Goal: Transaction & Acquisition: Purchase product/service

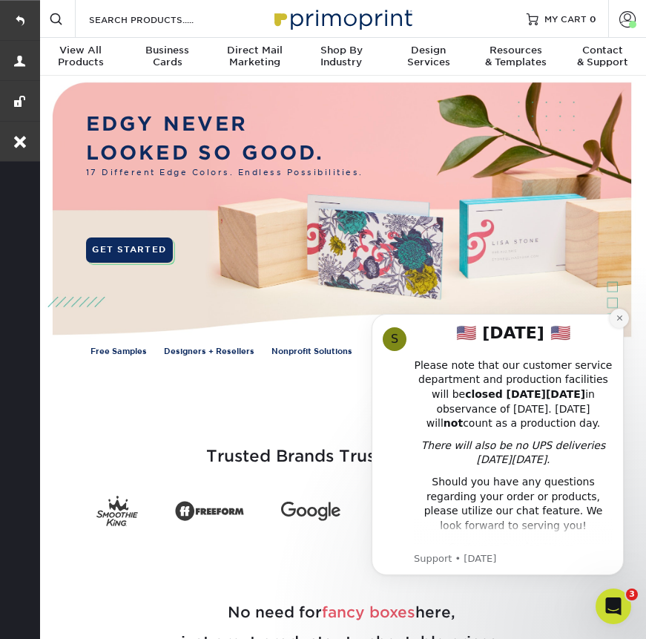
click at [622, 313] on button "Dismiss notification" at bounding box center [619, 318] width 19 height 19
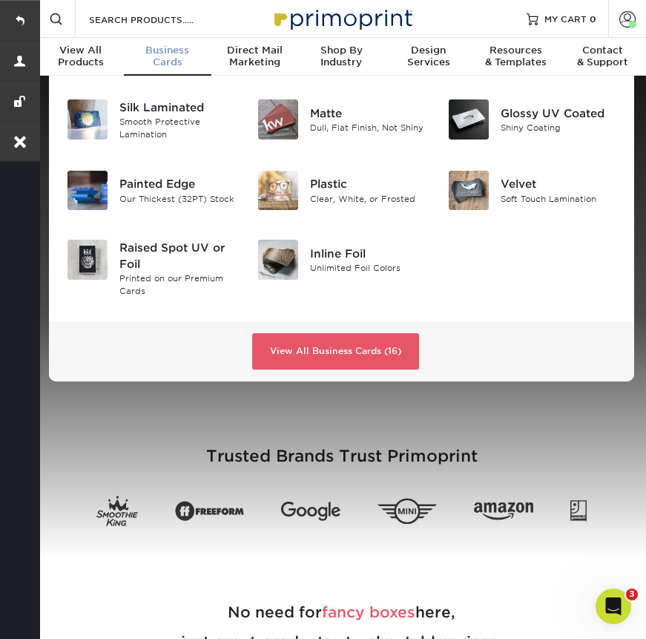
click at [170, 61] on div "Business Cards" at bounding box center [167, 57] width 87 height 24
click at [332, 111] on div "Matte" at bounding box center [368, 113] width 116 height 16
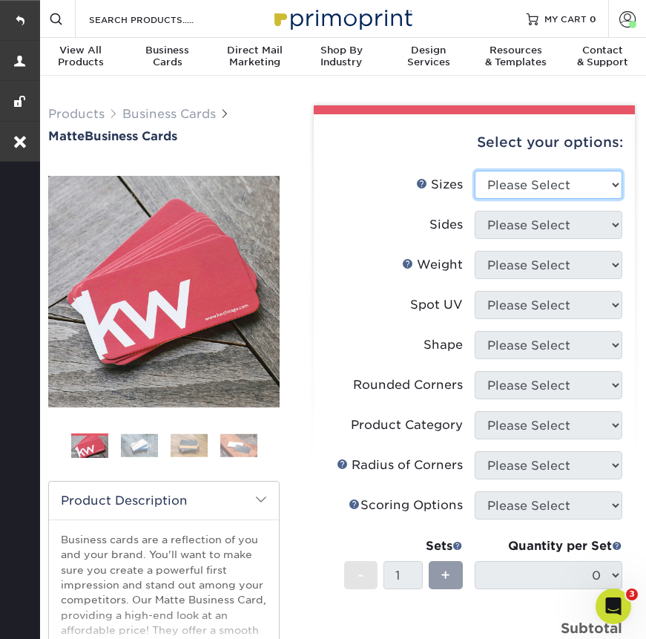
select select "2.00x3.50"
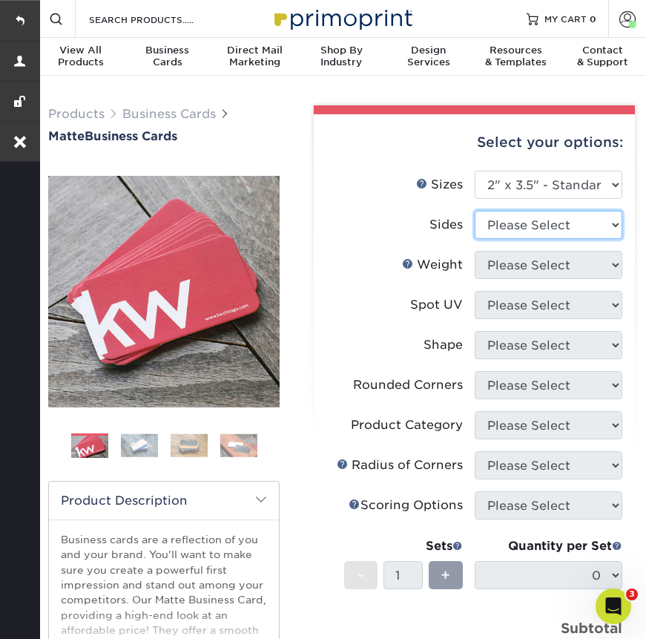
select select "13abbda7-1d64-4f25-8bb2-c179b224825d"
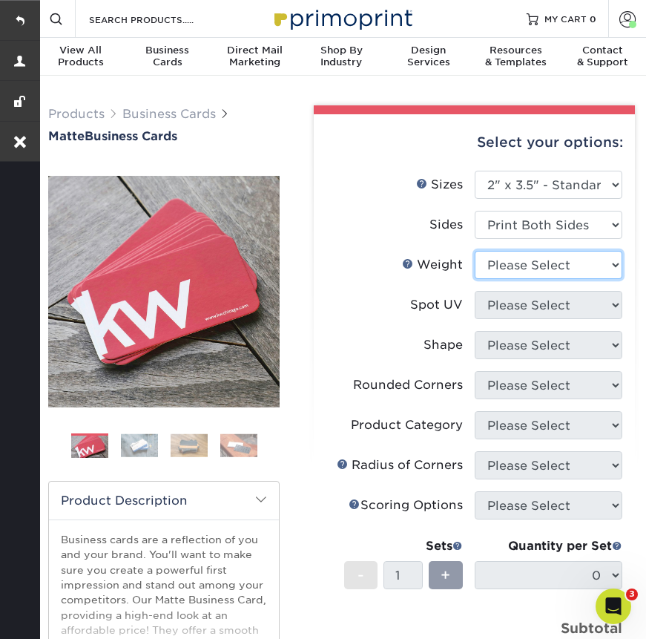
select select "14PT"
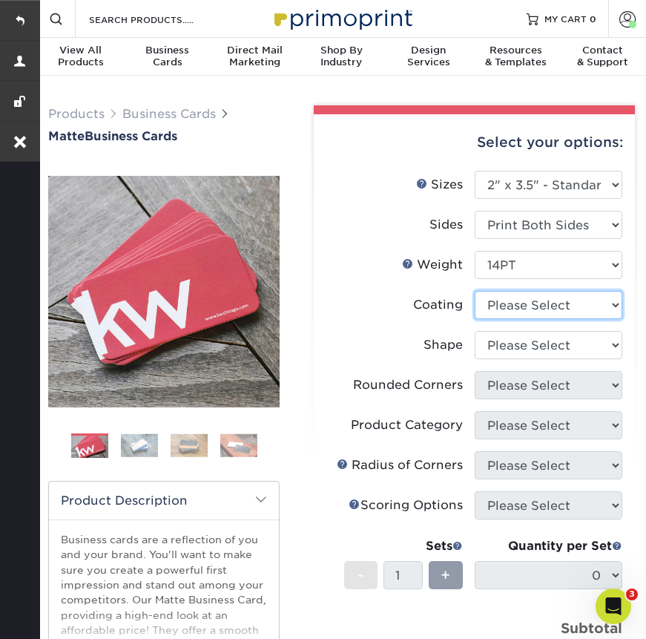
select select "121bb7b5-3b4d-429f-bd8d-bbf80e953313"
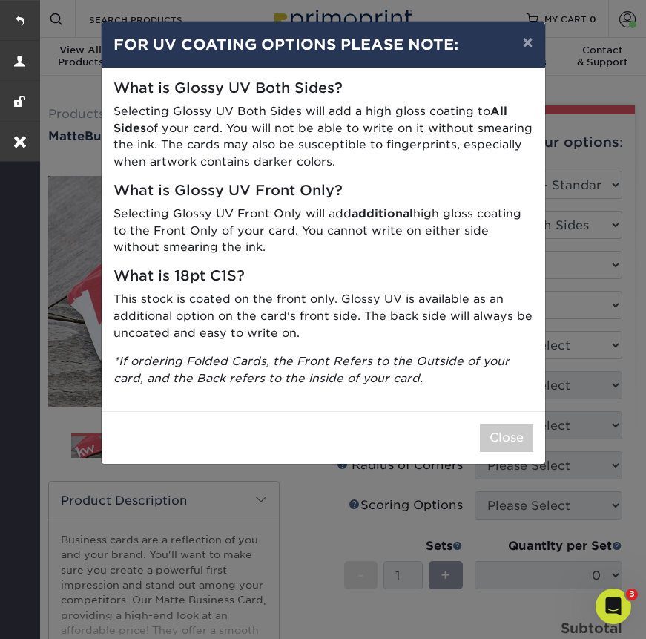
drag, startPoint x: 512, startPoint y: 300, endPoint x: 510, endPoint y: 330, distance: 30.5
click at [510, 330] on p "This stock is coated on the front only. Glossy UV is available as an additional…" at bounding box center [324, 316] width 420 height 50
click at [519, 431] on button "Close" at bounding box center [506, 438] width 53 height 28
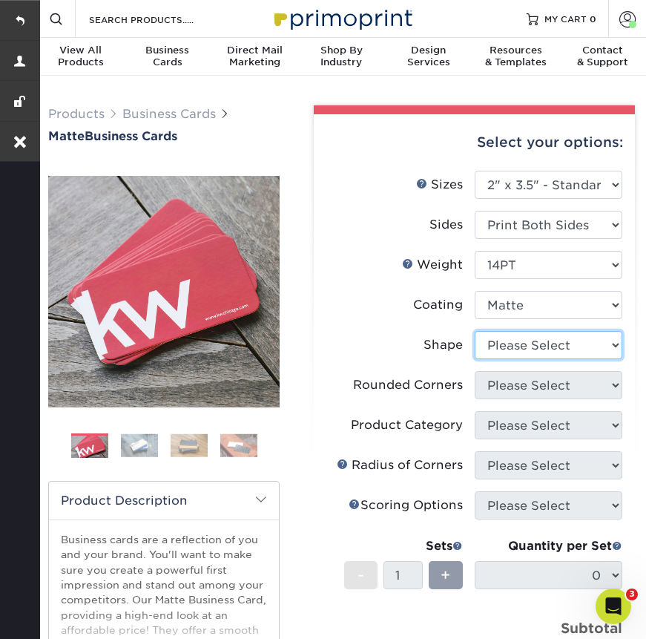
select select "standard"
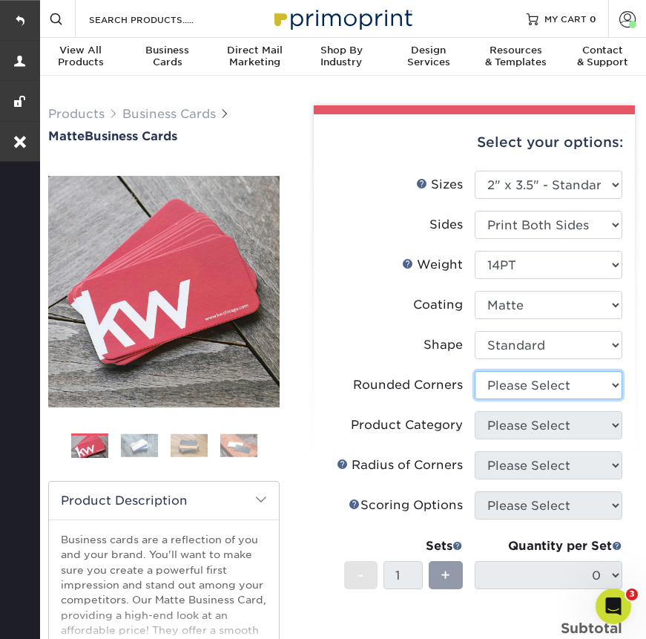
select select "0"
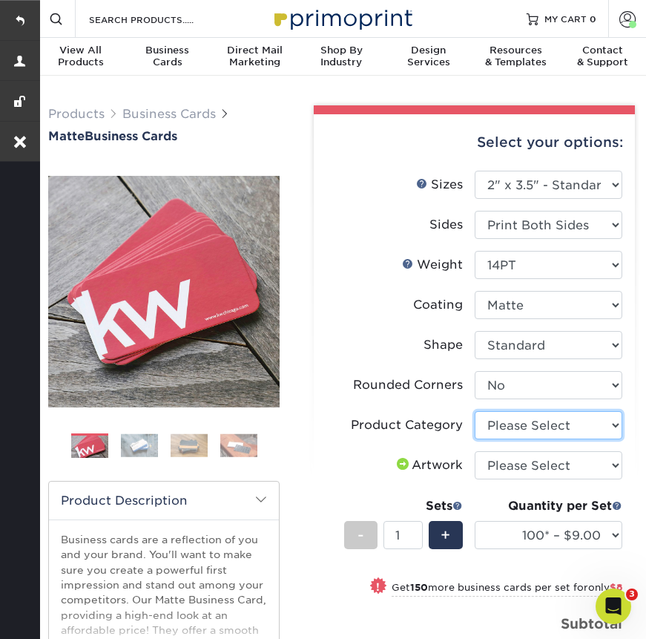
select select "3b5148f1-0588-4f88-a218-97bcfdce65c1"
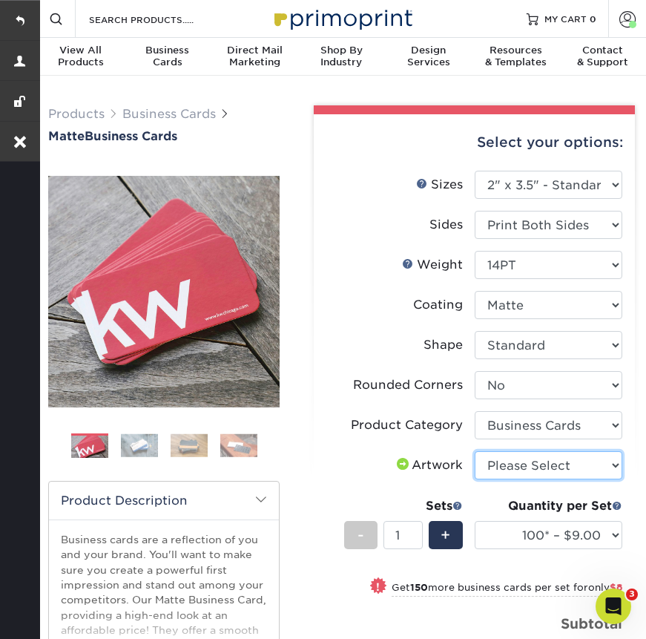
select select "upload"
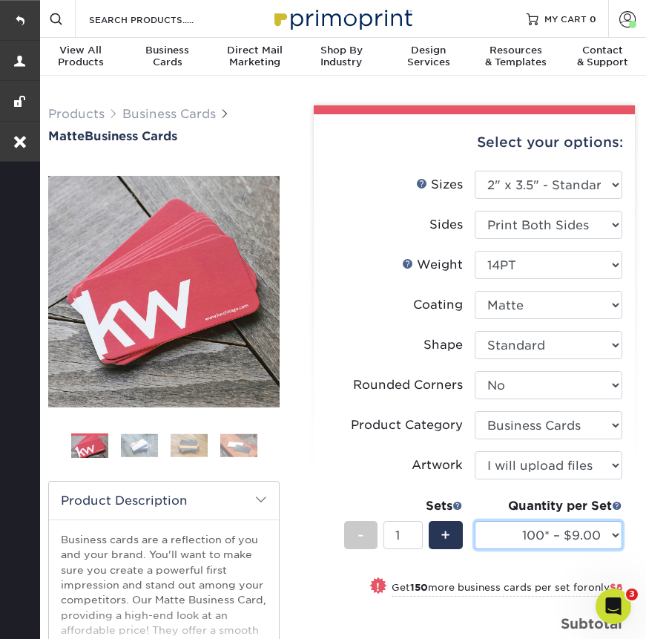
select select "250* – $17.00"
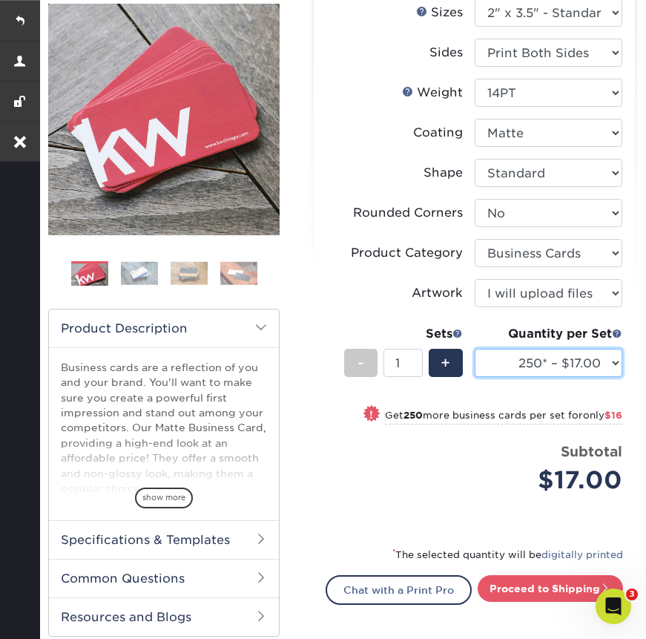
scroll to position [181, 0]
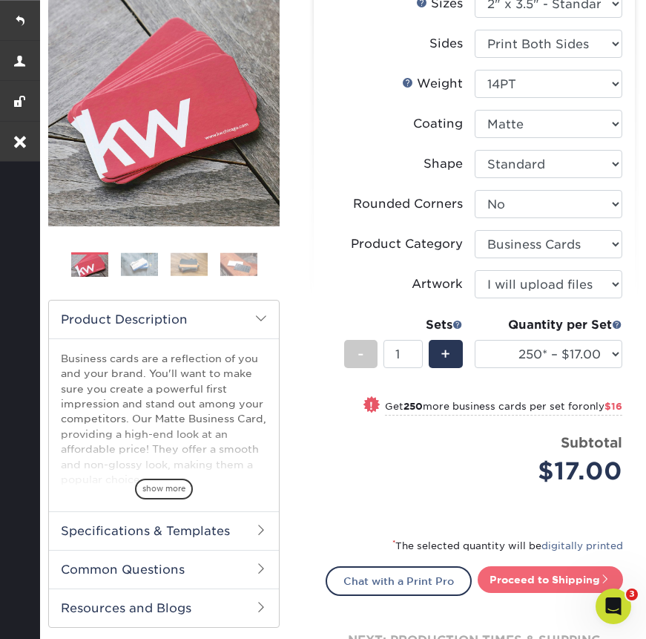
click at [553, 572] on link "Proceed to Shipping" at bounding box center [550, 579] width 145 height 27
type input "Set 1"
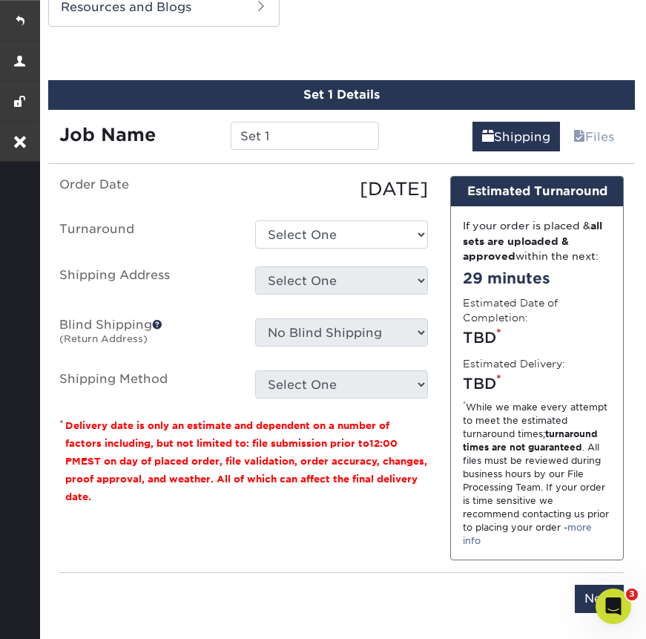
scroll to position [786, 0]
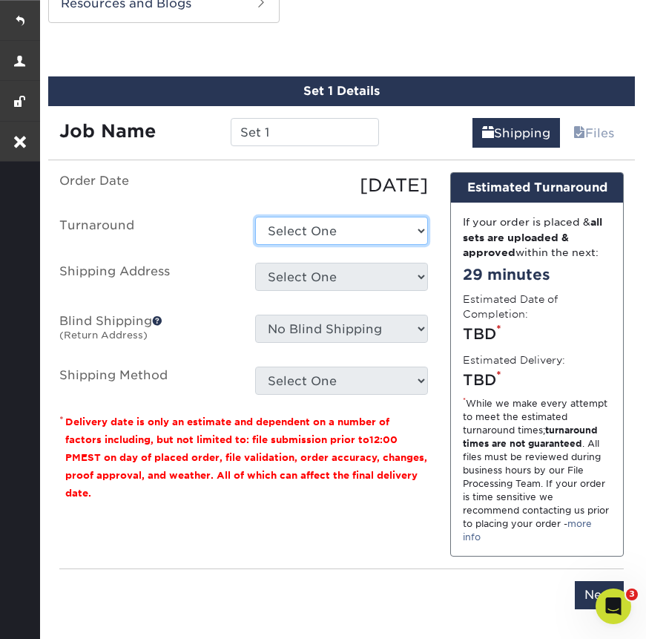
select select "56f96fba-ecd4-4e1b-a4a4-6bff8fef1ff9"
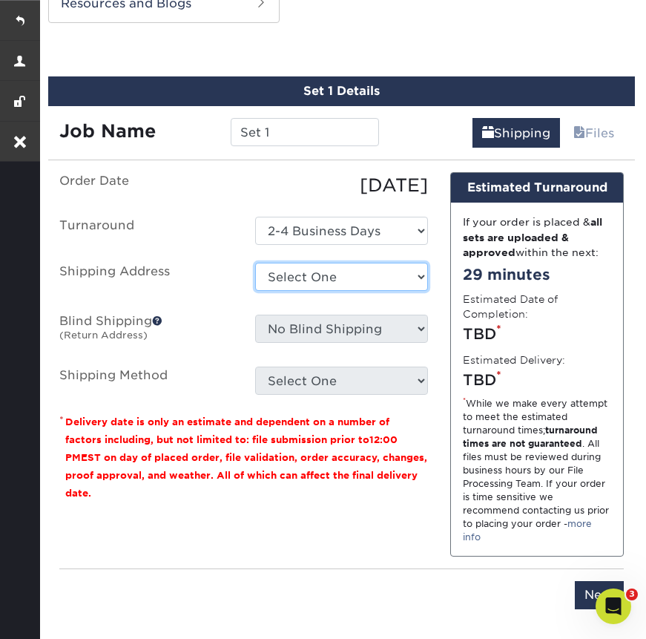
select select "261817"
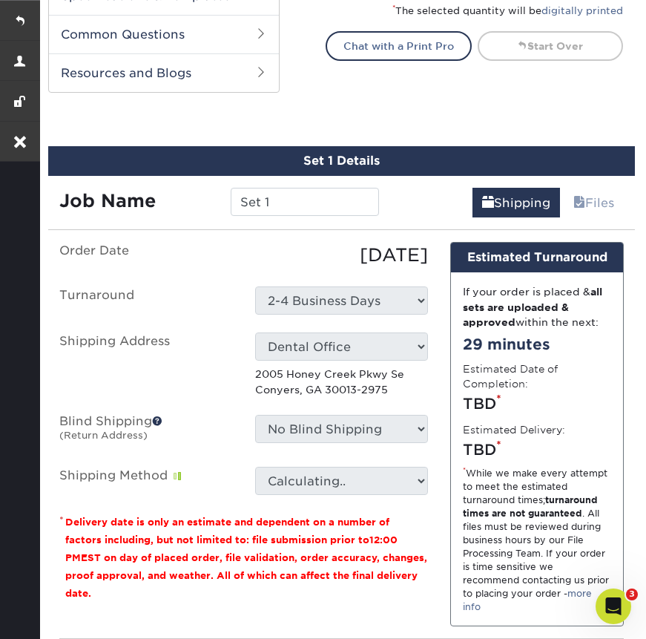
scroll to position [751, 0]
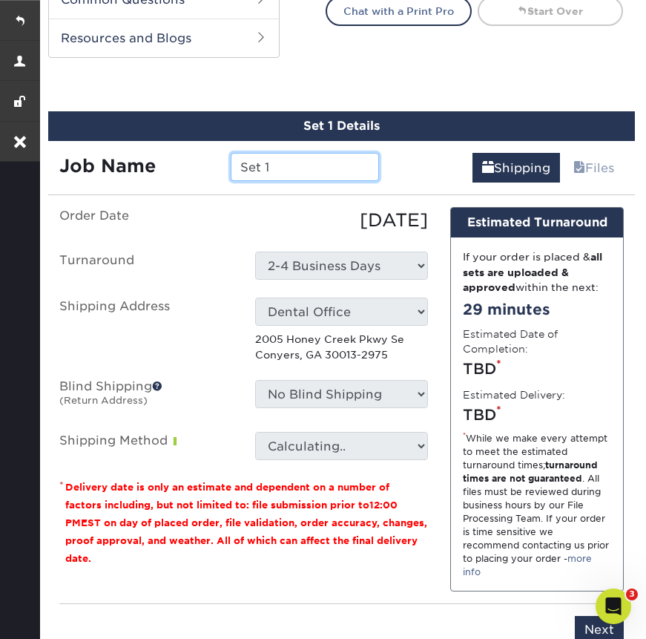
click at [306, 162] on input "Set 1" at bounding box center [305, 167] width 149 height 28
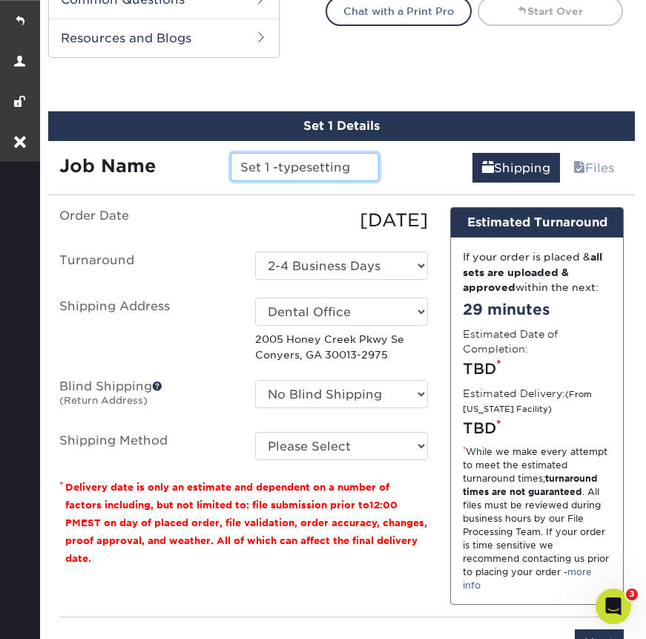
type input "Set 1 -typesetting"
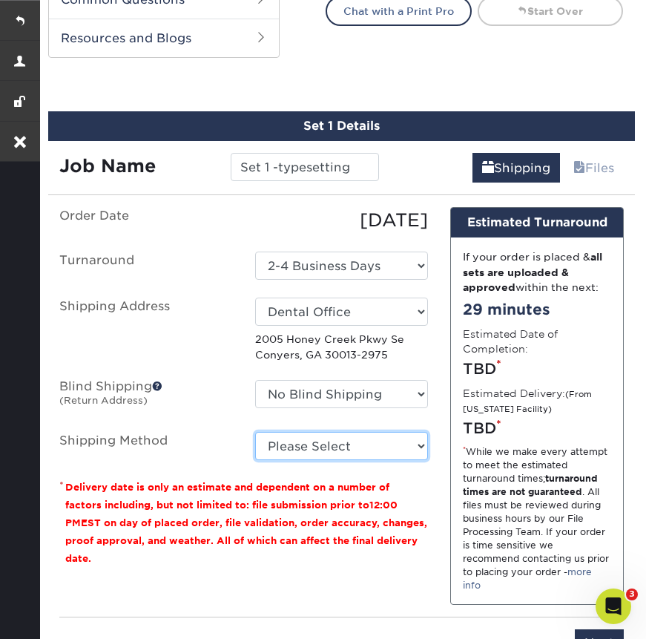
select select "03"
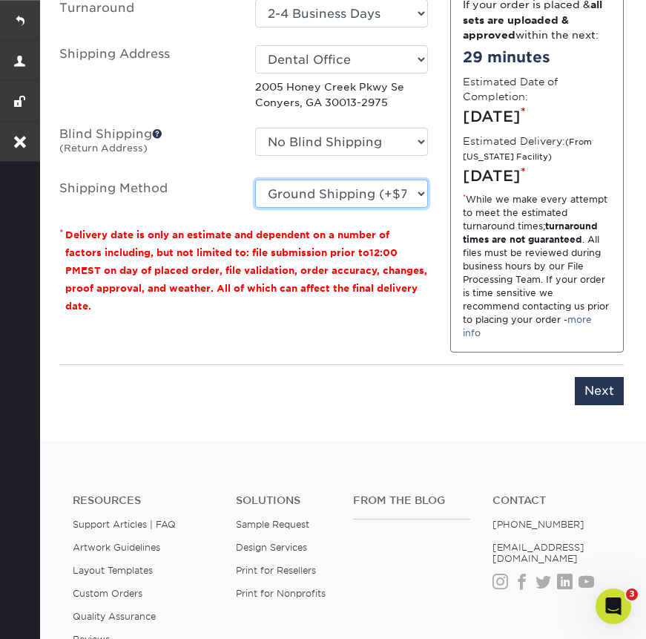
scroll to position [1235, 0]
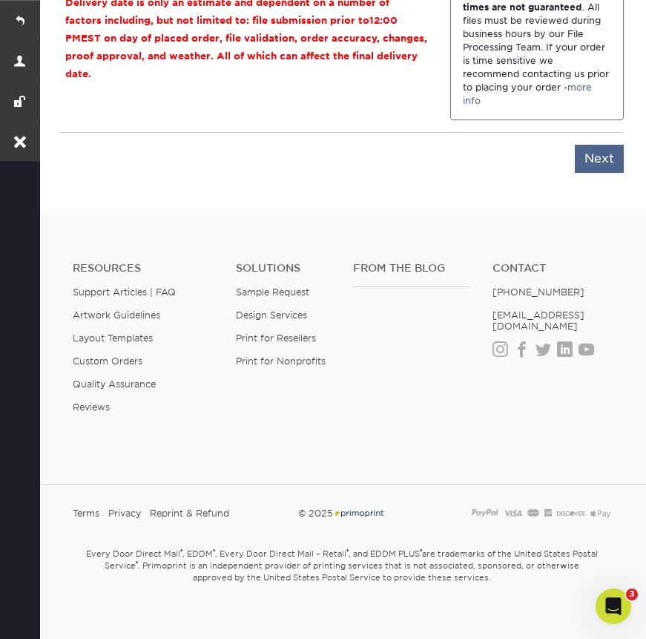
click at [589, 173] on input "Next" at bounding box center [599, 159] width 49 height 28
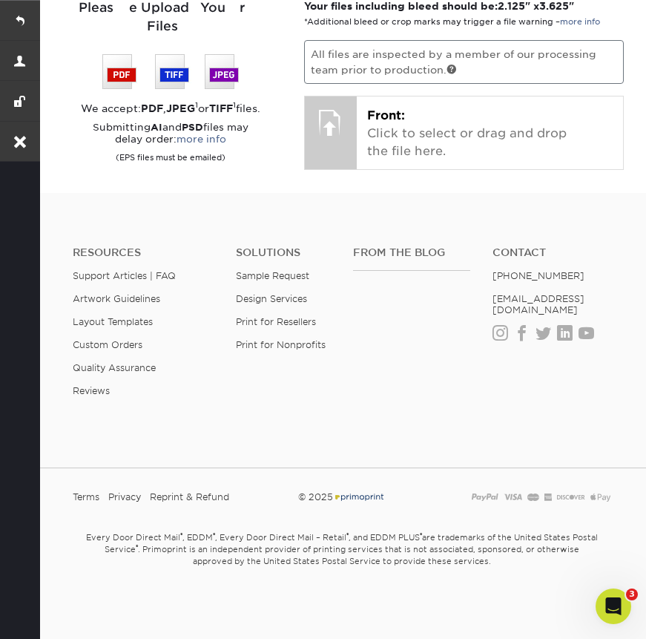
scroll to position [1159, 0]
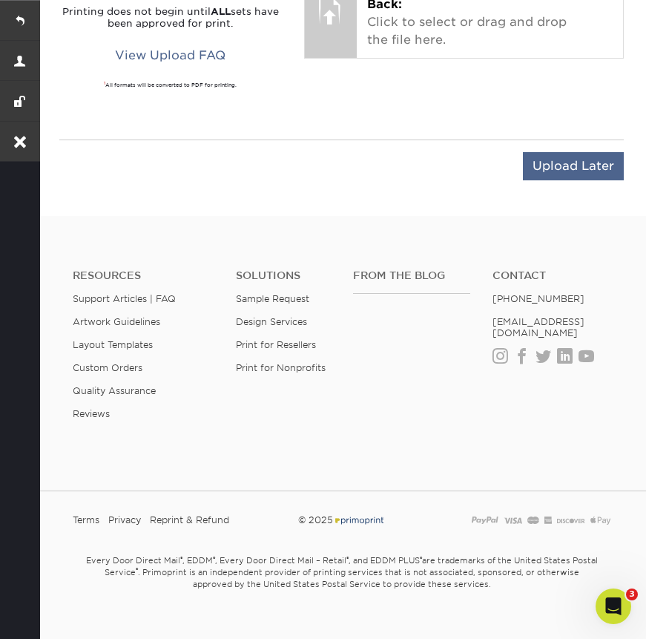
click at [562, 152] on input "Upload Later" at bounding box center [573, 166] width 101 height 28
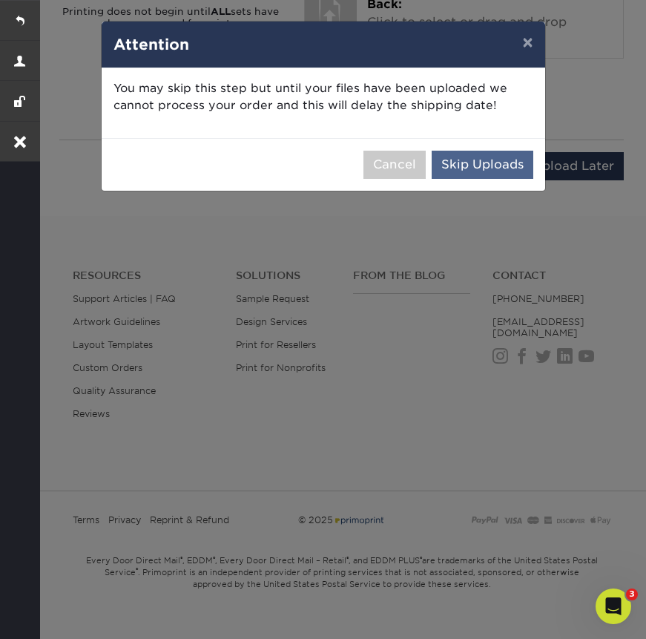
click at [501, 171] on button "Skip Uploads" at bounding box center [483, 165] width 102 height 28
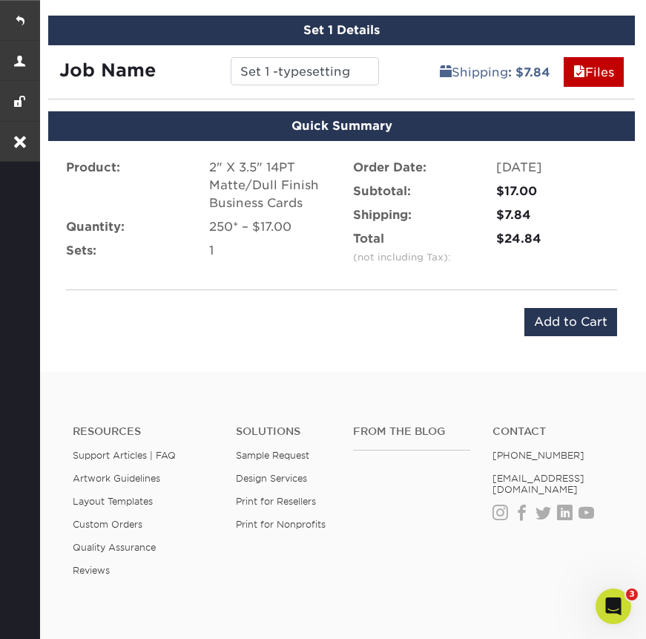
scroll to position [847, 0]
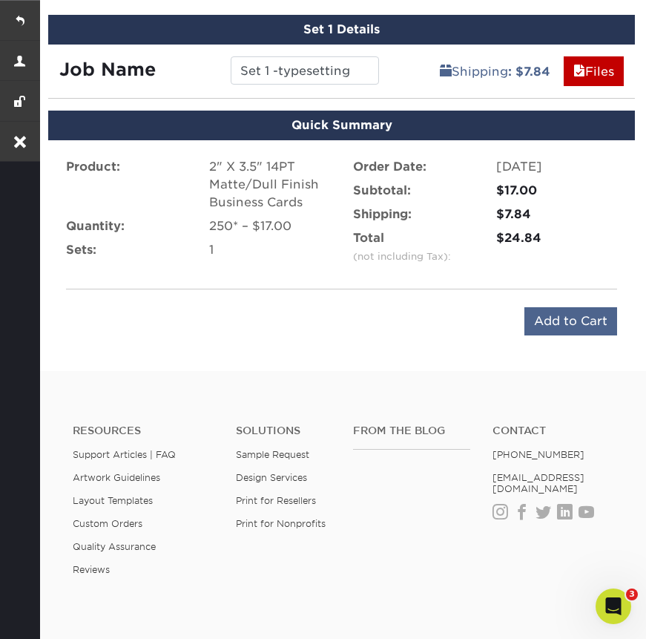
click at [591, 321] on input "Add to Cart" at bounding box center [571, 321] width 93 height 28
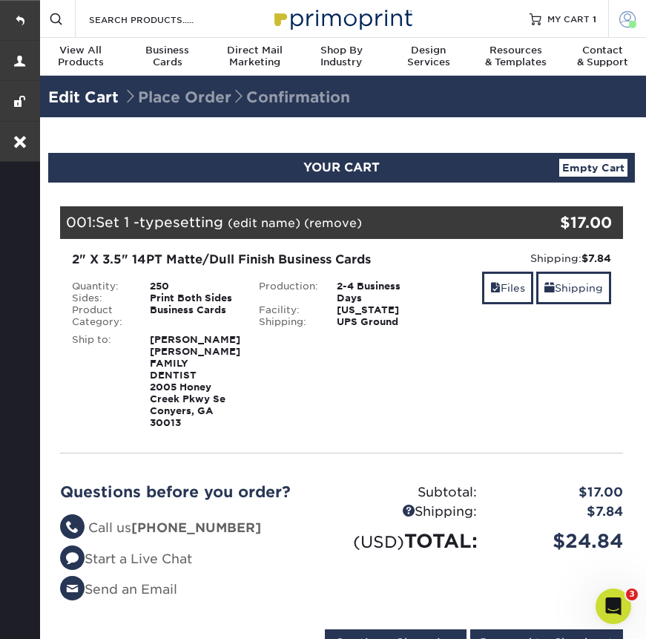
click at [617, 27] on link "Account" at bounding box center [627, 19] width 38 height 38
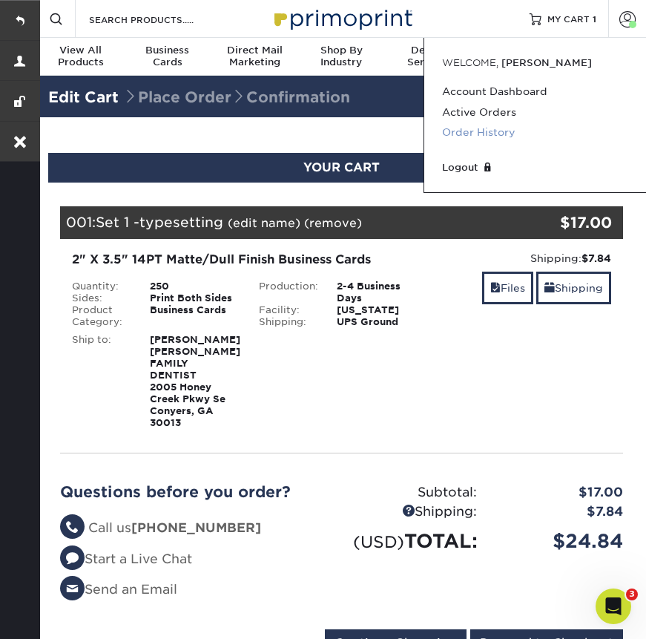
click at [493, 127] on link "Order History" at bounding box center [535, 132] width 186 height 20
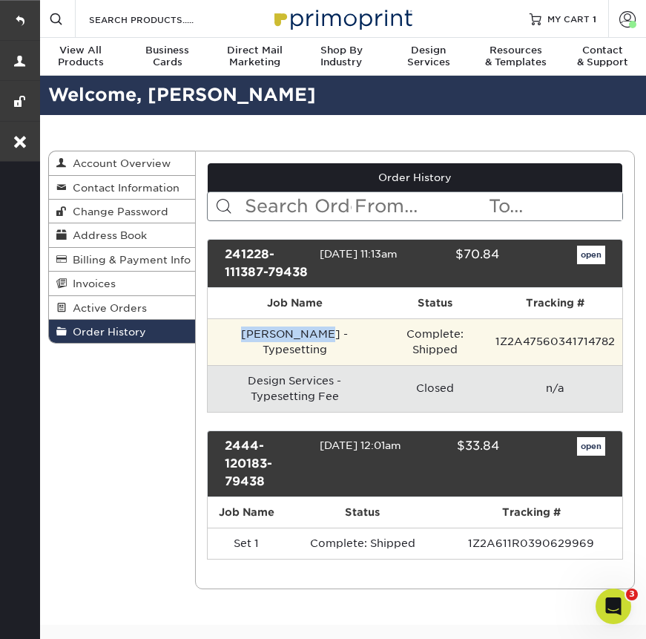
drag, startPoint x: 220, startPoint y: 341, endPoint x: 296, endPoint y: 344, distance: 75.8
click at [296, 344] on td "[PERSON_NAME] - Typesetting" at bounding box center [295, 341] width 174 height 47
copy td "[PERSON_NAME]"
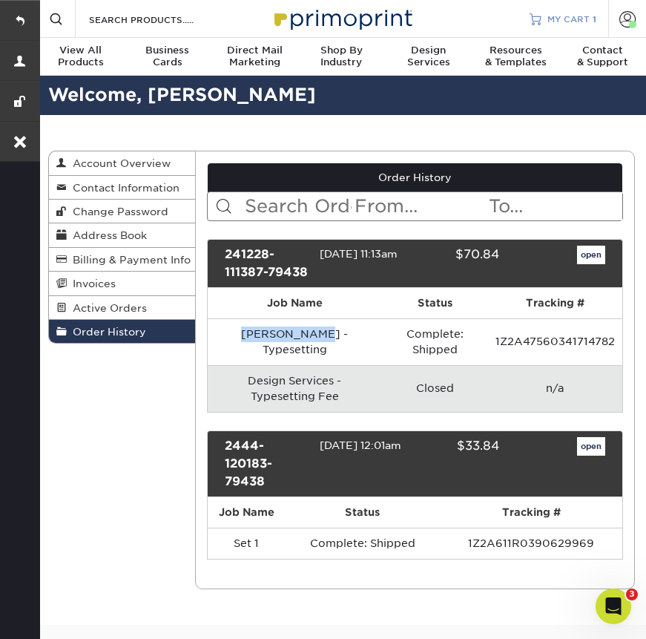
click at [558, 12] on link "MY CART 1" at bounding box center [563, 19] width 67 height 38
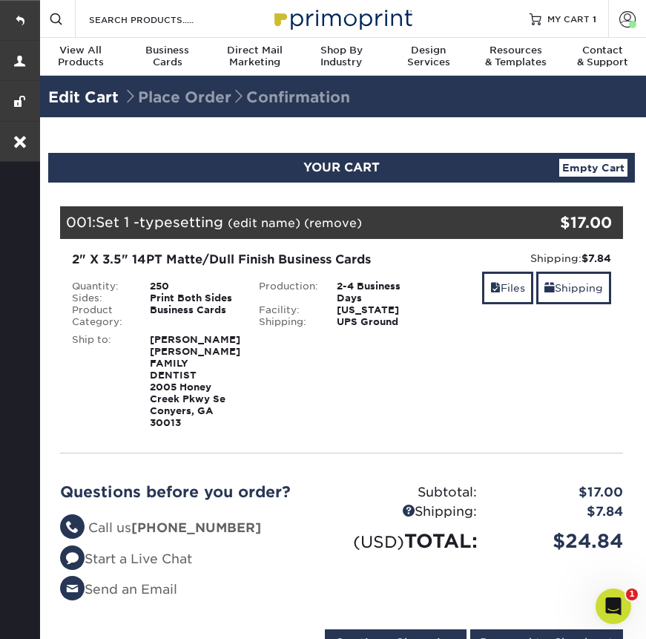
click at [263, 227] on link "(edit name)" at bounding box center [264, 223] width 73 height 14
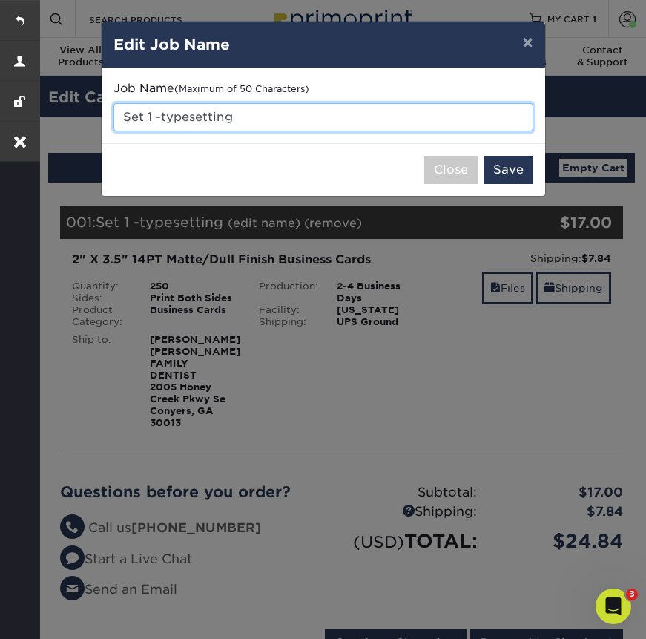
drag, startPoint x: 153, startPoint y: 114, endPoint x: 113, endPoint y: 114, distance: 40.1
click at [113, 114] on div "Job Name (Maximum of 50 Characters) Set 1 -typesetting" at bounding box center [324, 105] width 444 height 75
paste input "[PERSON_NAME]"
type input "[PERSON_NAME]-typesetting"
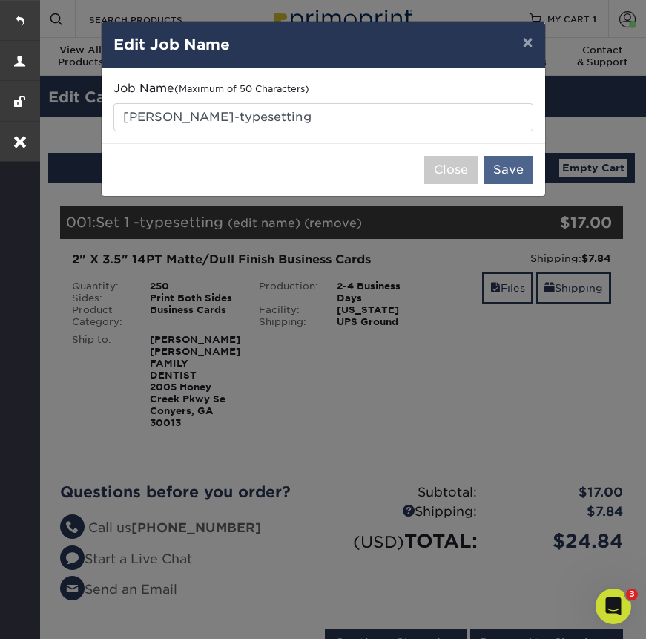
click at [516, 170] on button "Save" at bounding box center [509, 170] width 50 height 28
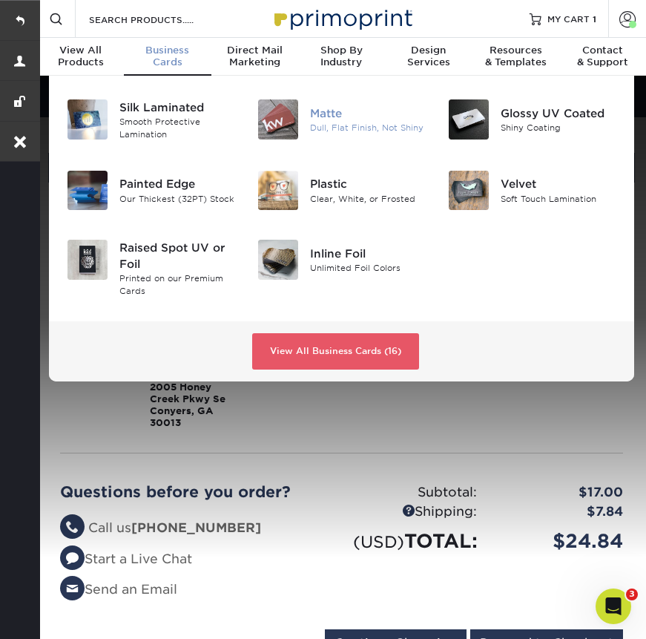
click at [313, 119] on div "Matte" at bounding box center [368, 113] width 116 height 16
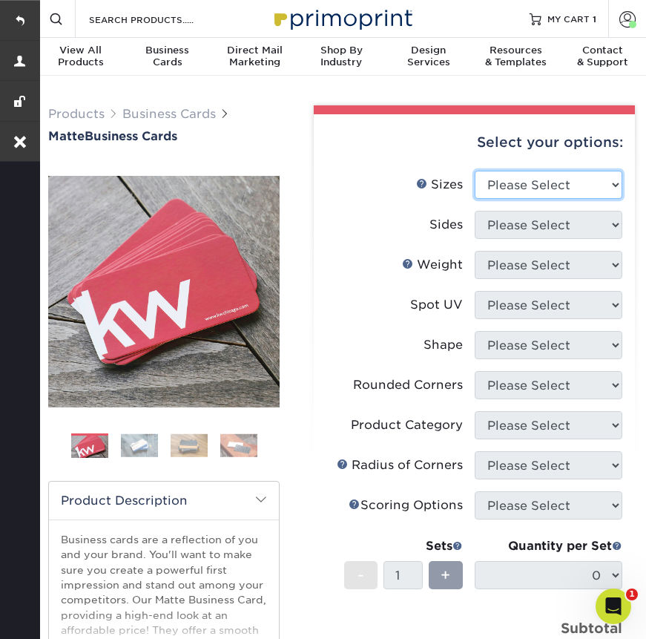
select select "2.00x3.50"
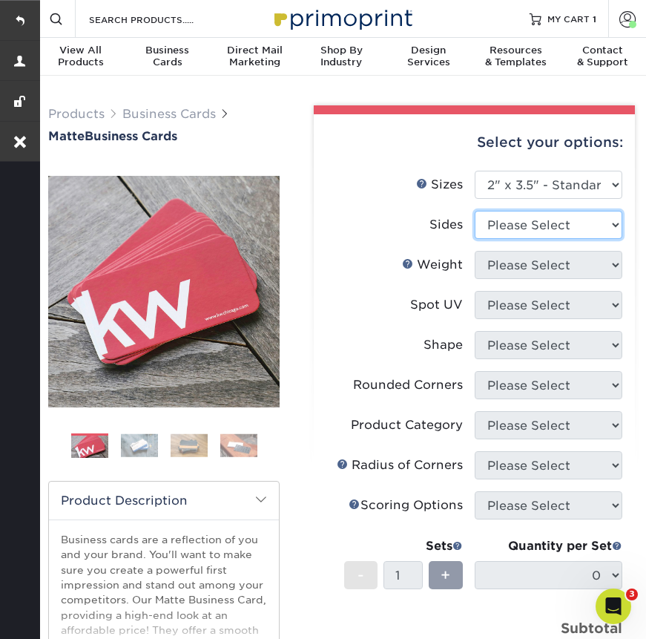
select select "13abbda7-1d64-4f25-8bb2-c179b224825d"
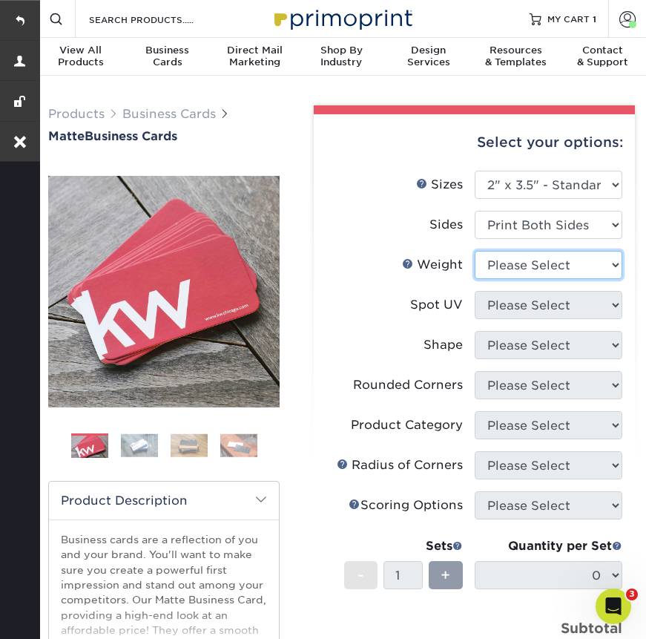
select select "14PT"
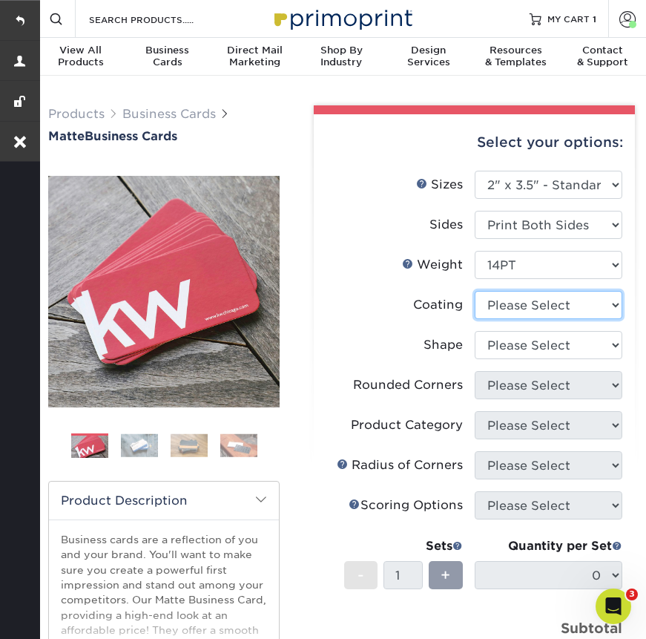
select select "121bb7b5-3b4d-429f-bd8d-bbf80e953313"
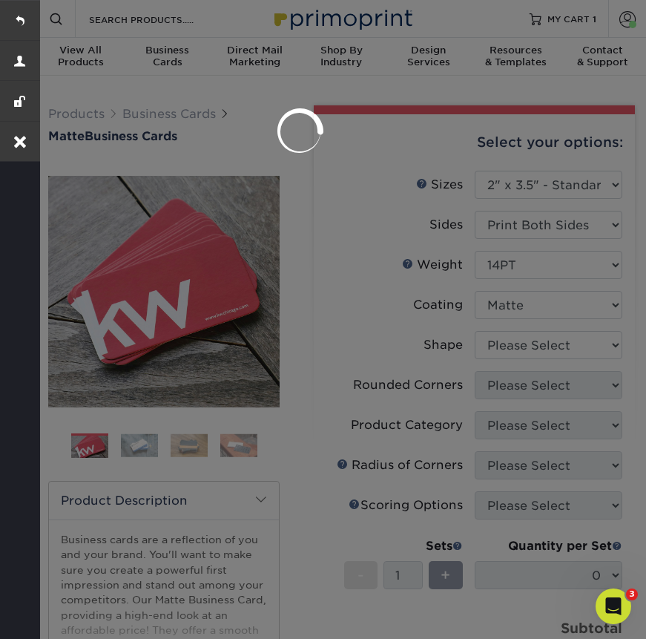
click at [501, 335] on div at bounding box center [323, 319] width 646 height 639
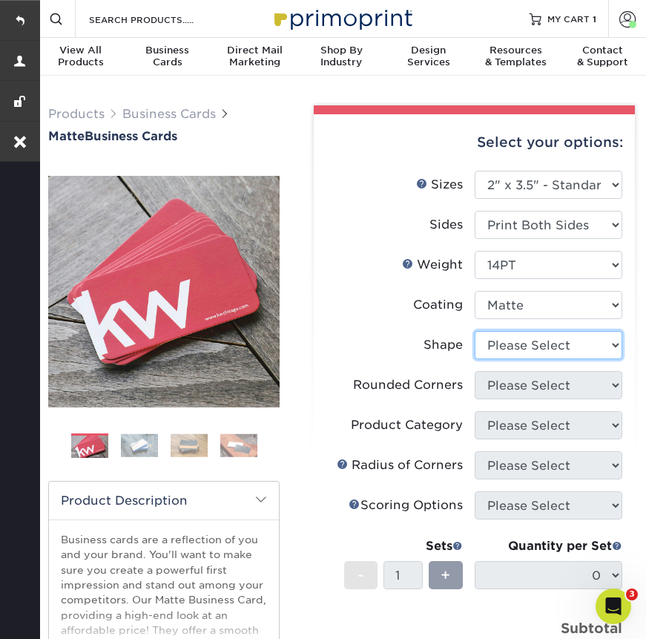
select select "standard"
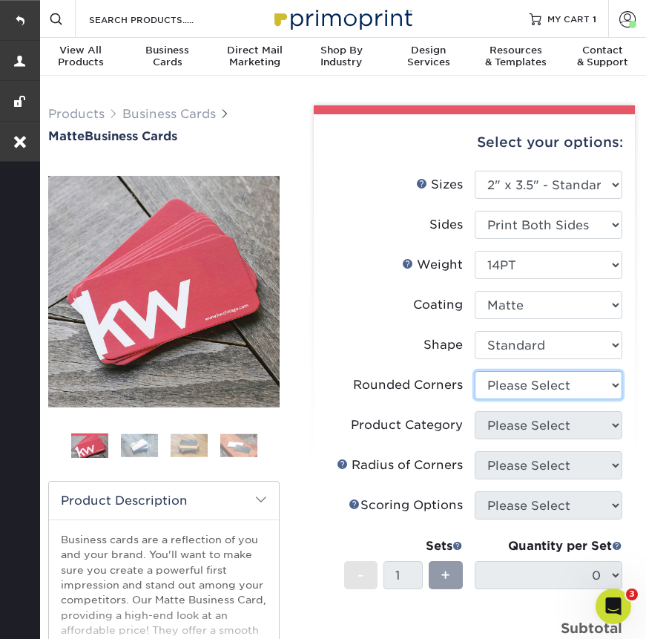
select select "0"
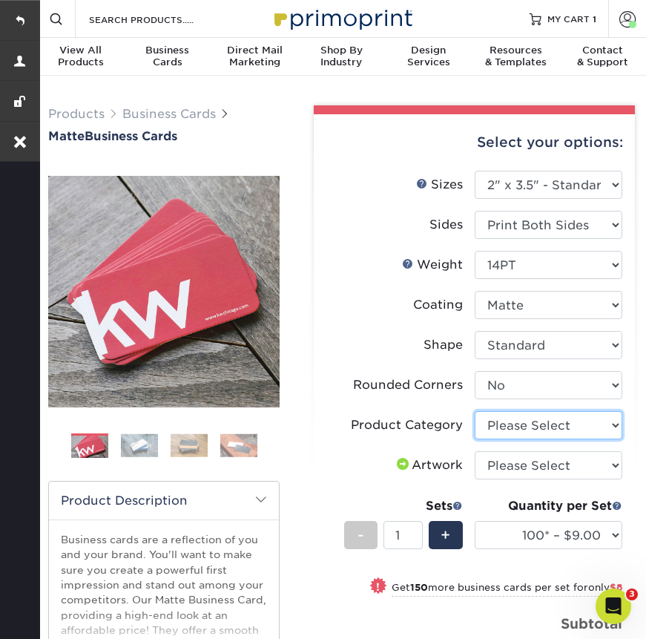
select select "3b5148f1-0588-4f88-a218-97bcfdce65c1"
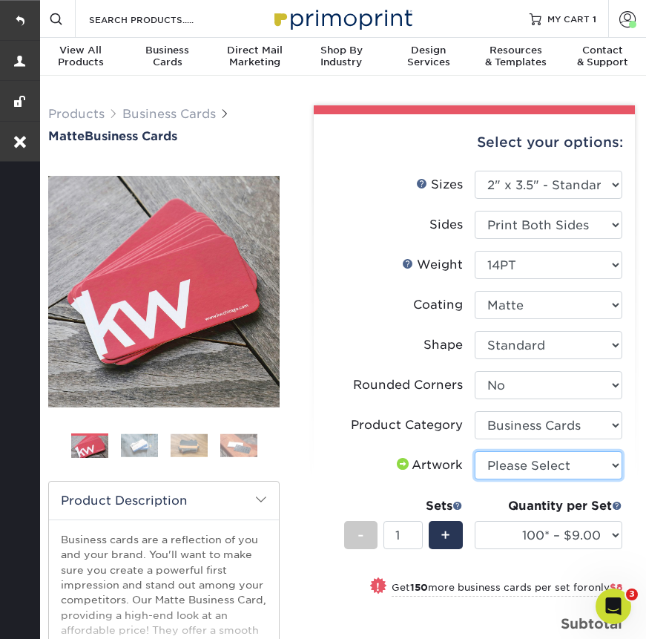
select select "upload"
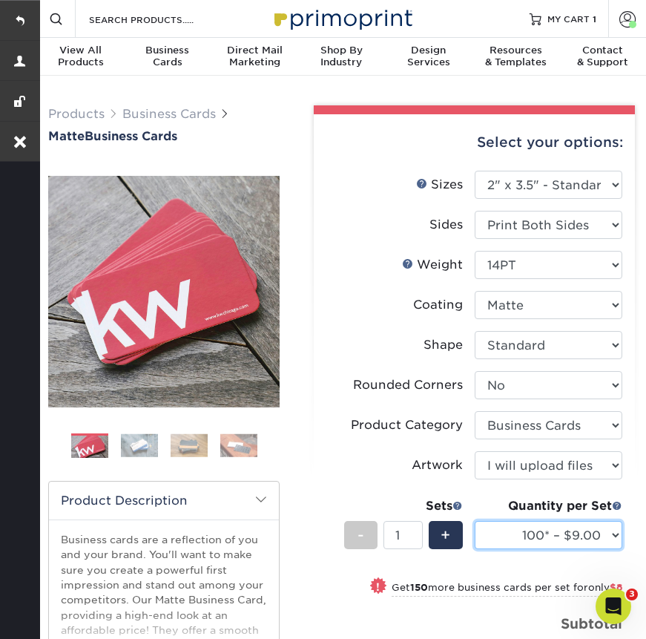
select select "1000 – $42.00"
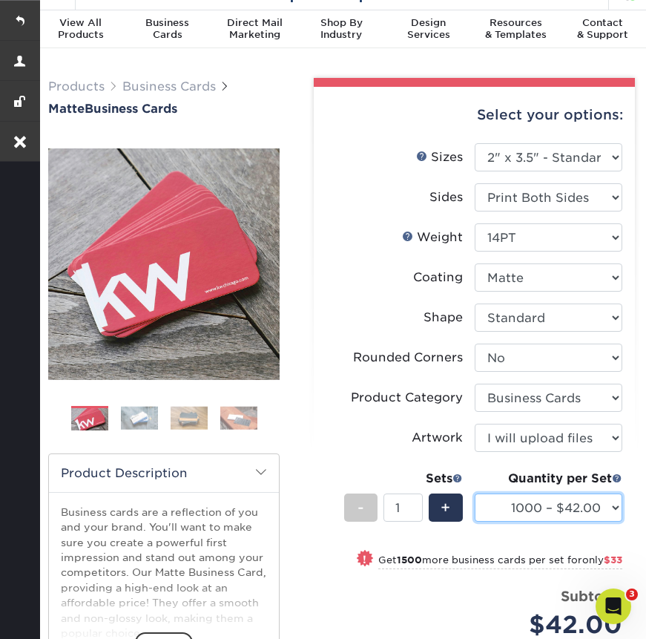
scroll to position [118, 0]
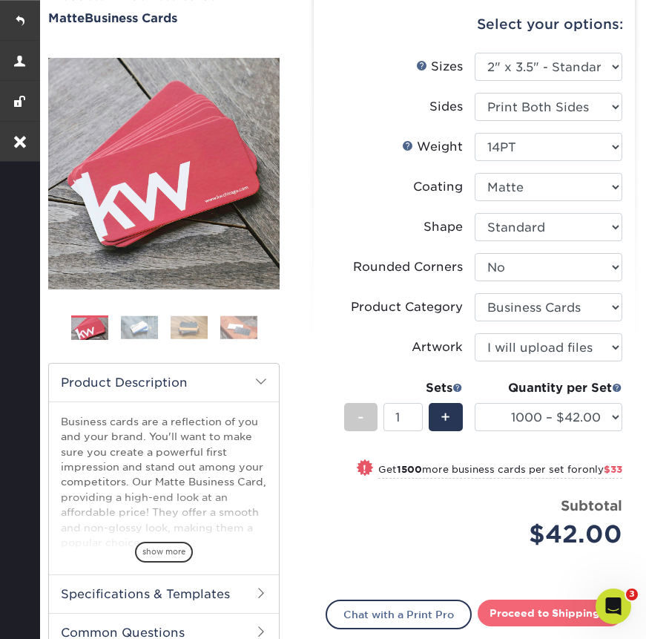
click at [529, 617] on link "Proceed to Shipping" at bounding box center [550, 612] width 145 height 27
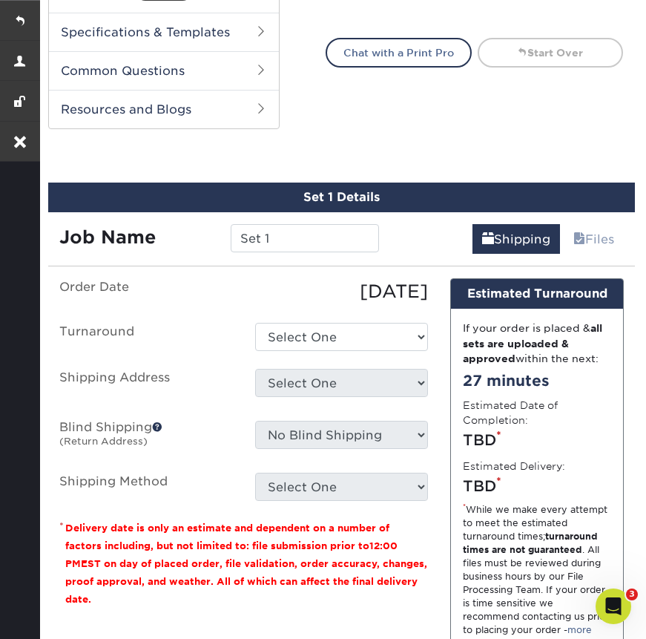
scroll to position [756, 0]
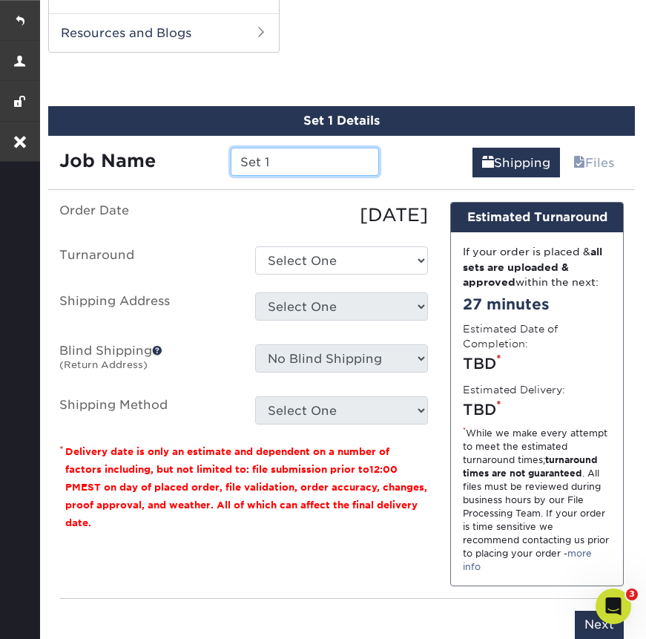
drag, startPoint x: 283, startPoint y: 159, endPoint x: 195, endPoint y: 159, distance: 88.3
click at [195, 159] on div "Job Name Set 1" at bounding box center [219, 162] width 342 height 28
paste input "[PERSON_NAME]"
type input "[PERSON_NAME] - Typesetting"
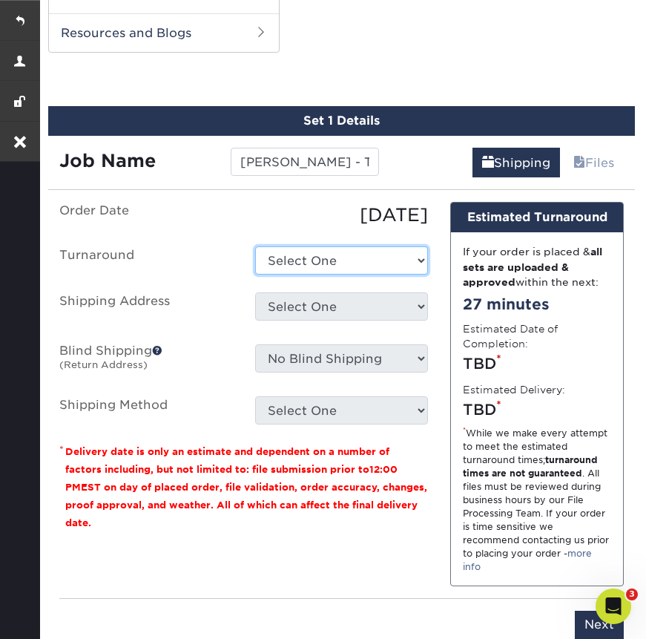
select select "bbae0db4-e4ea-4d4a-8a0b-eb00eeb16e68"
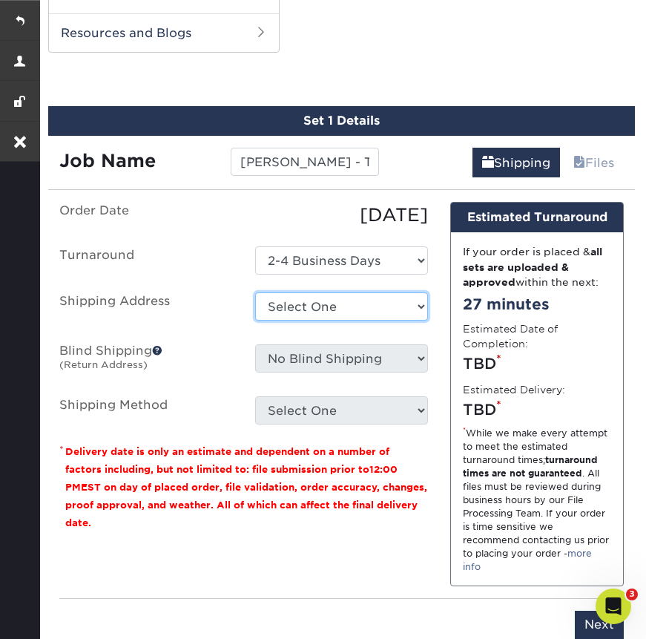
select select "261817"
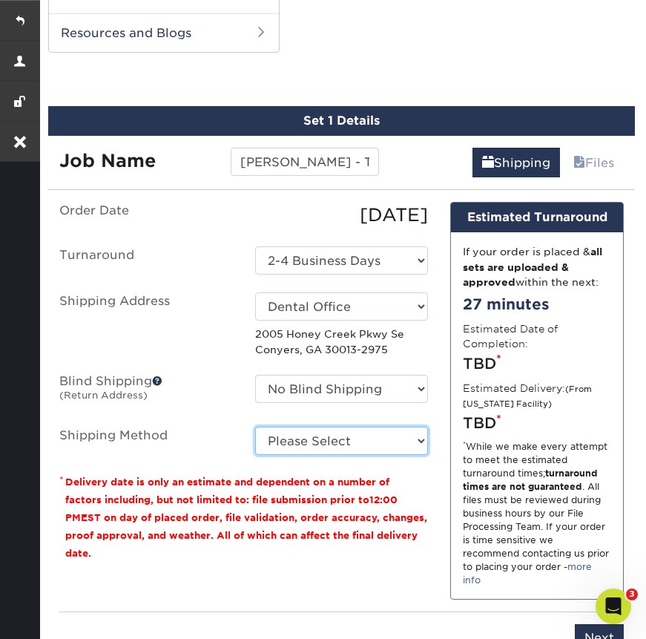
select select "03"
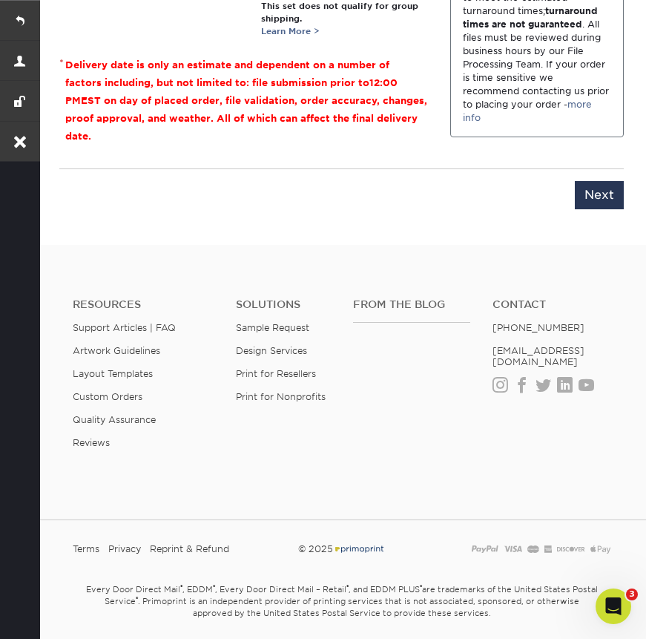
scroll to position [1269, 0]
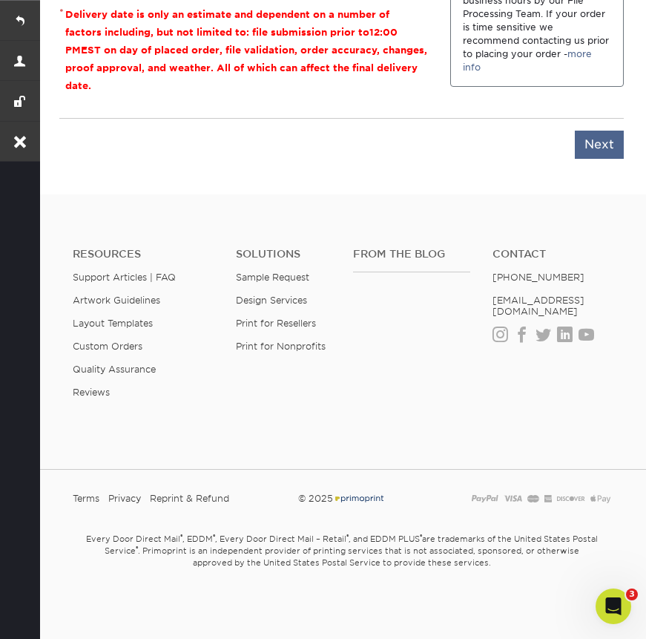
click at [591, 151] on input "Next" at bounding box center [599, 145] width 49 height 28
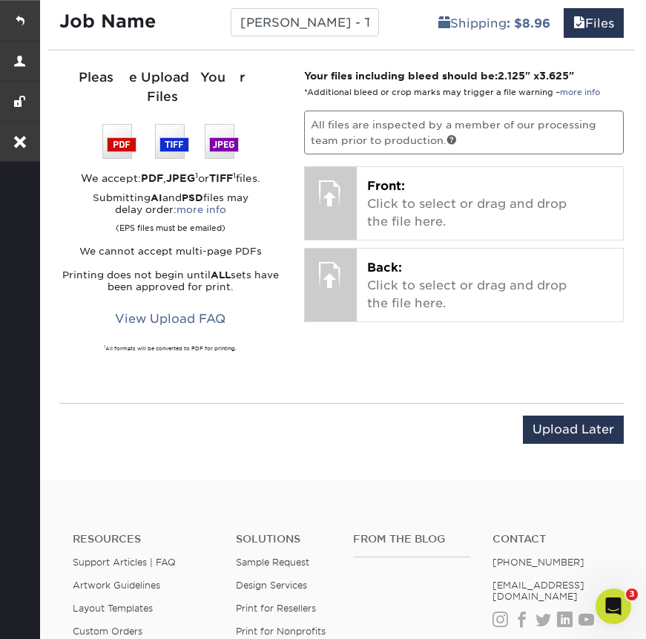
scroll to position [824, 0]
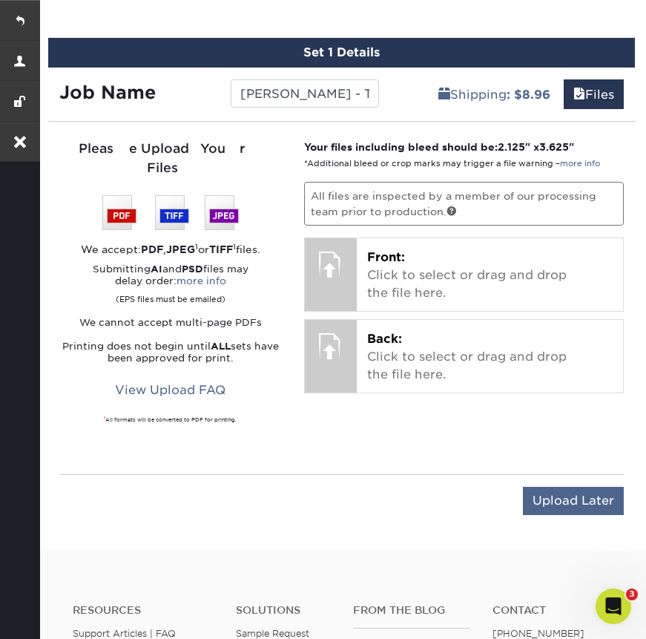
click at [548, 487] on input "Upload Later" at bounding box center [573, 501] width 101 height 28
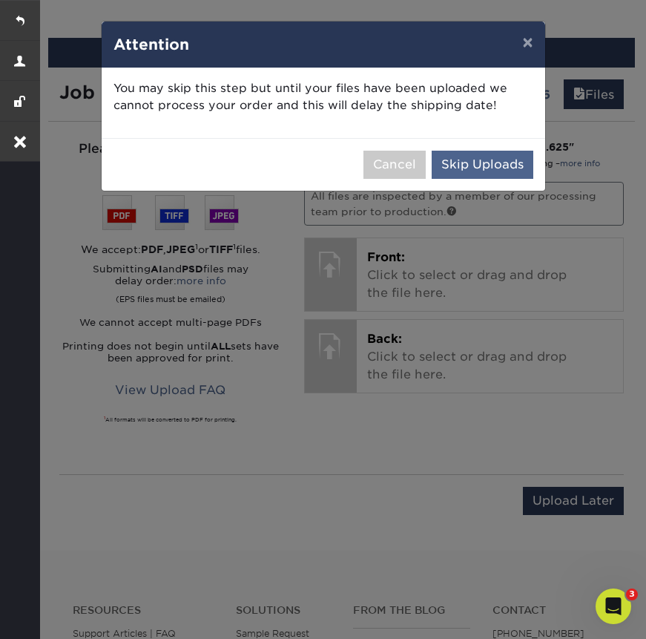
click at [502, 163] on button "Skip Uploads" at bounding box center [483, 165] width 102 height 28
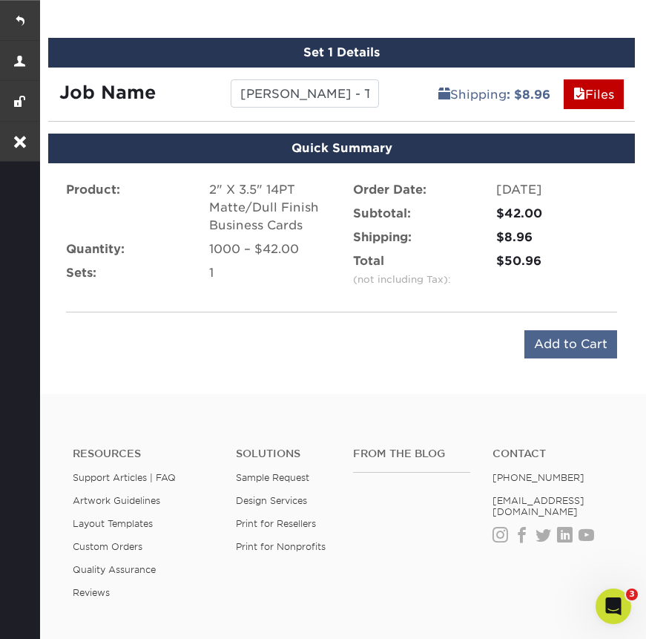
click at [536, 334] on input "Add to Cart" at bounding box center [571, 344] width 93 height 28
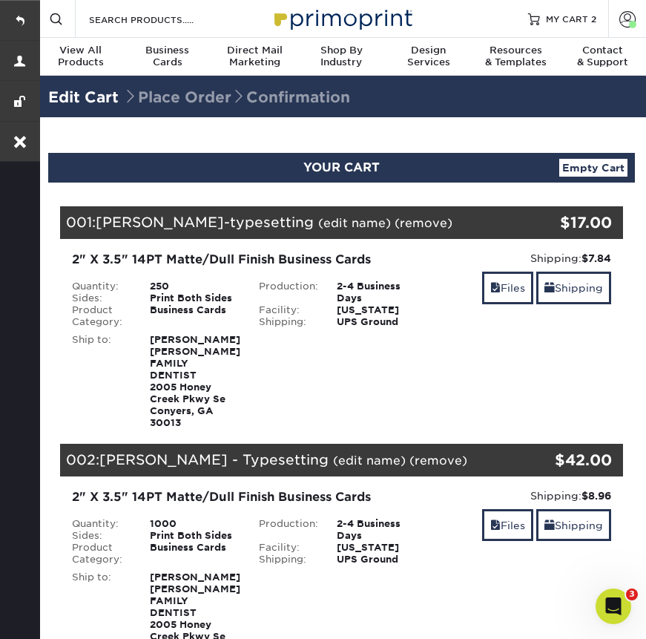
click at [395, 226] on link "(remove)" at bounding box center [424, 223] width 58 height 14
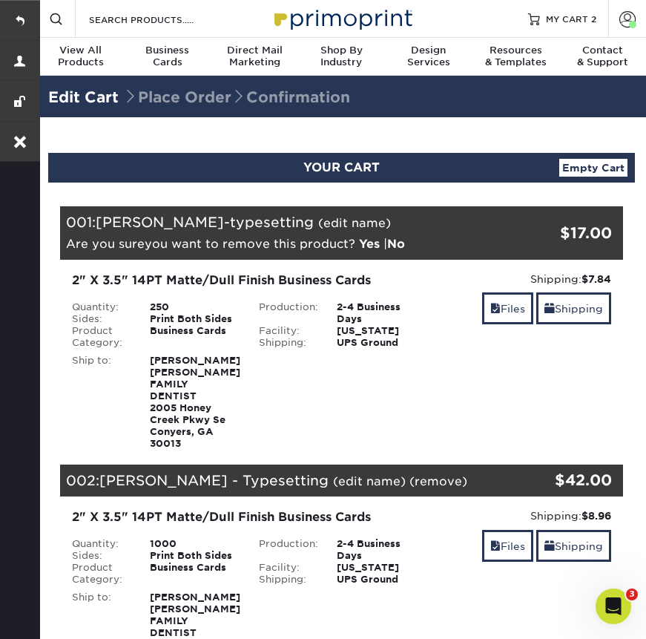
click at [374, 242] on link "Yes" at bounding box center [369, 244] width 21 height 14
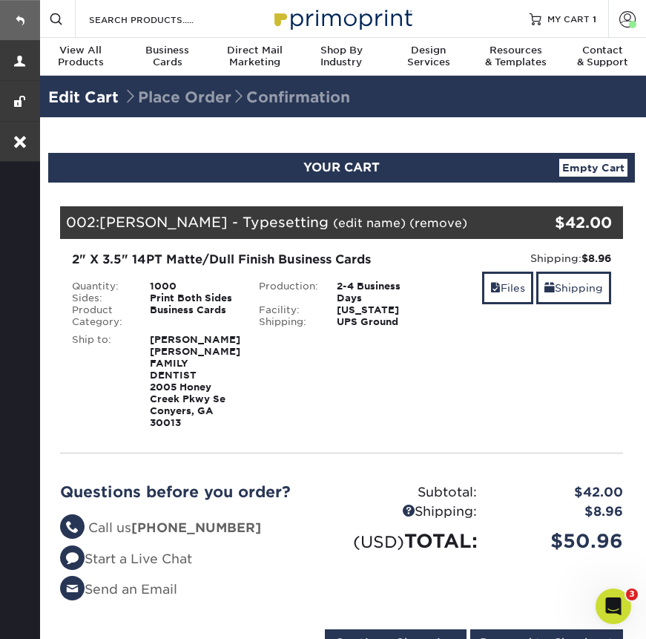
click at [16, 12] on link at bounding box center [20, 20] width 40 height 40
